Goal: Information Seeking & Learning: Learn about a topic

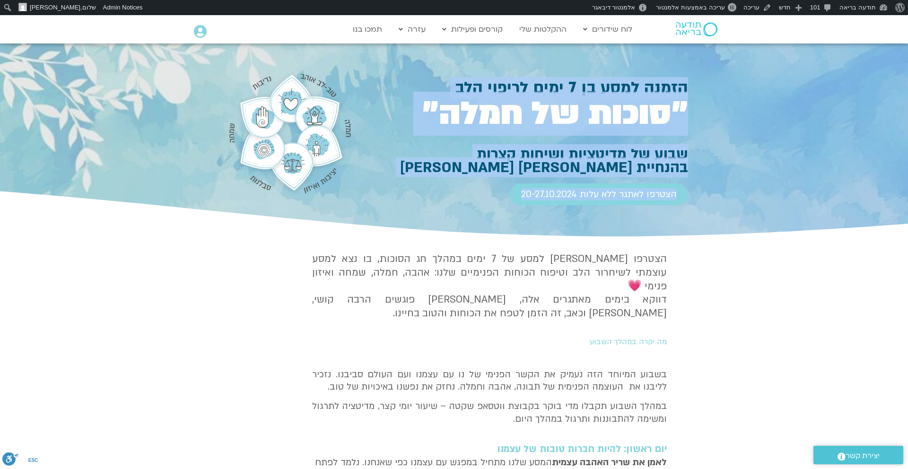
drag, startPoint x: 694, startPoint y: 87, endPoint x: 428, endPoint y: 185, distance: 282.6
click at [427, 185] on section "הזמנה למסע בן 7 ימים לריפוי הלב ״סוכות של חמלה״ שבוע של מדיטציות ושיחות קצרות ב…" at bounding box center [454, 142] width 908 height 196
click at [749, 149] on div at bounding box center [454, 142] width 908 height 196
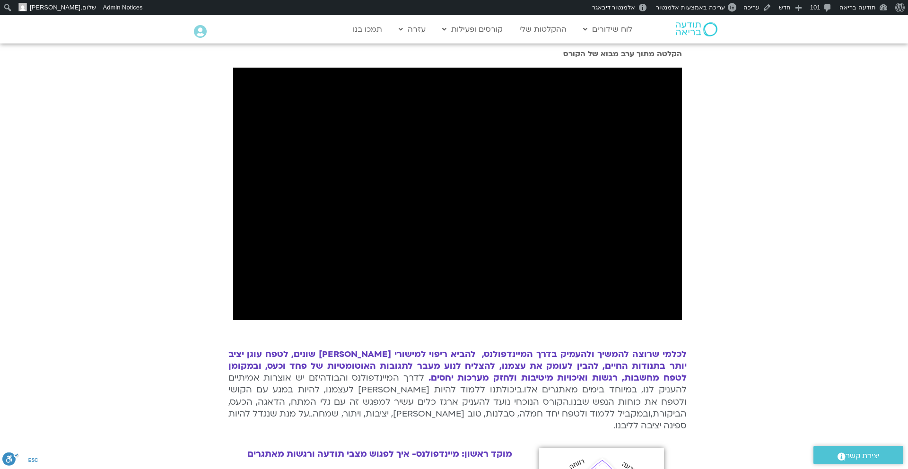
scroll to position [230, 0]
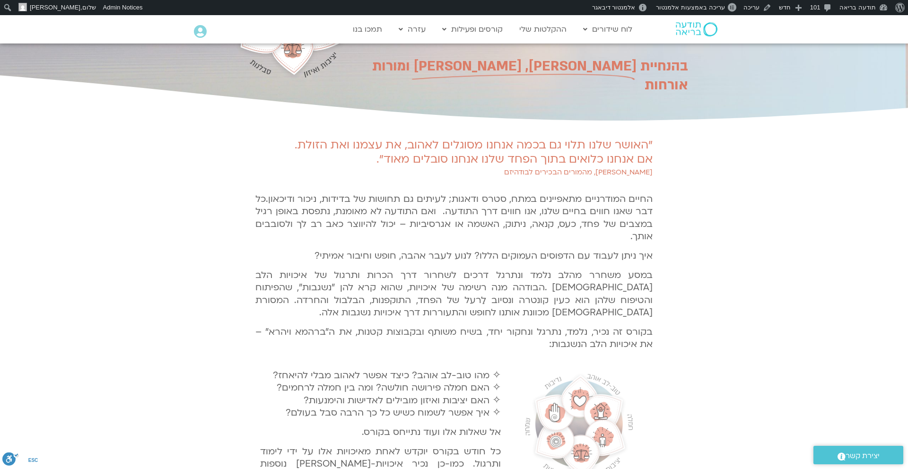
scroll to position [116, 0]
